Goal: Check status: Check status

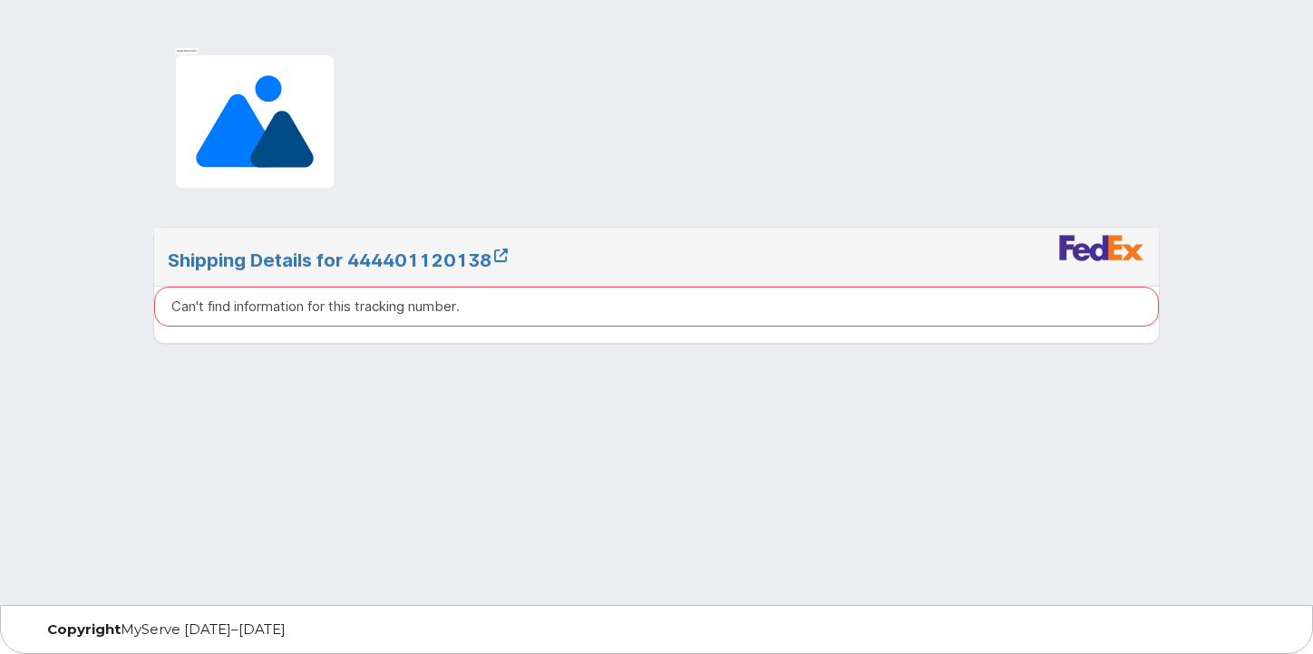
click at [395, 310] on p "Can't find information for this tracking number." at bounding box center [315, 305] width 288 height 19
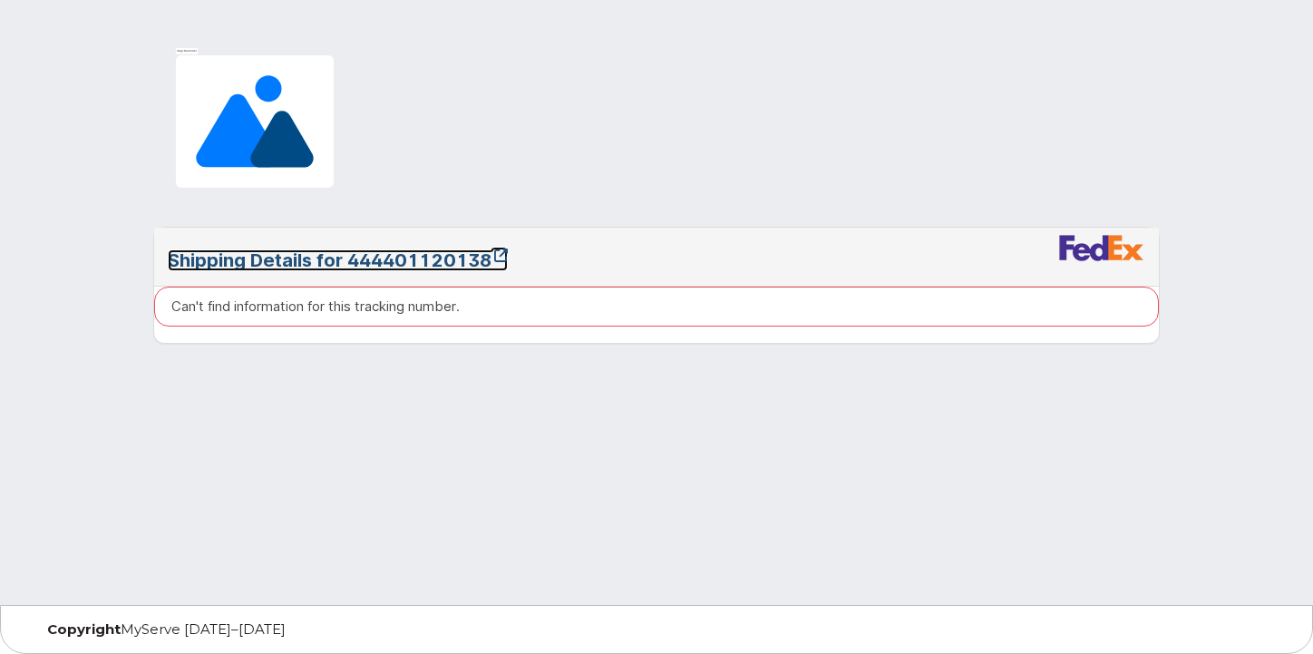
click at [503, 251] on icon at bounding box center [501, 255] width 14 height 14
